Goal: Information Seeking & Learning: Learn about a topic

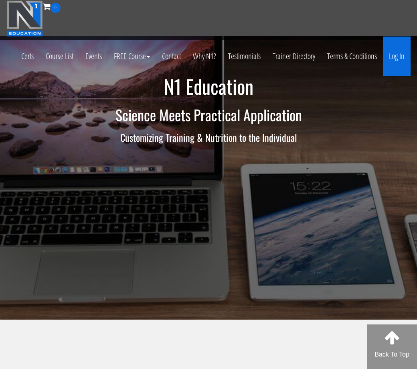
click at [404, 54] on link "Log In" at bounding box center [397, 56] width 28 height 39
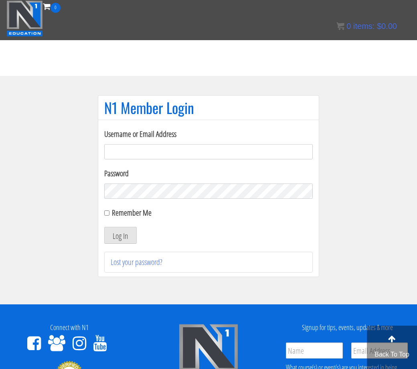
type input "C.matagrano@gmail.com"
click at [120, 235] on button "Log In" at bounding box center [120, 235] width 33 height 17
click at [130, 231] on button "Log In" at bounding box center [120, 235] width 33 height 17
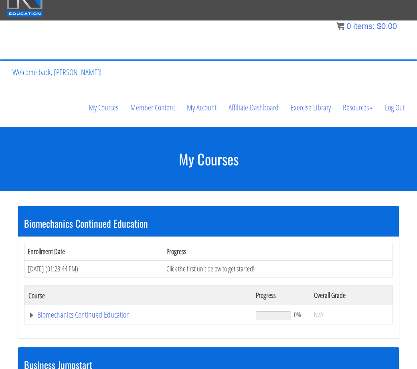
scroll to position [33, 0]
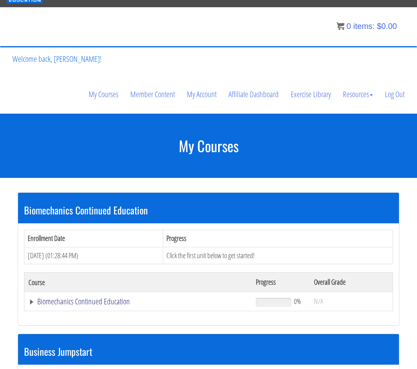
click at [99, 297] on link "Biomechanics Continued Education" at bounding box center [138, 301] width 220 height 8
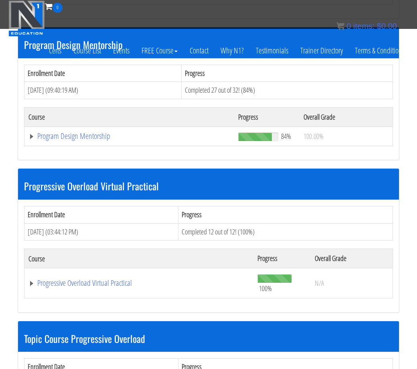
scroll to position [1189, 0]
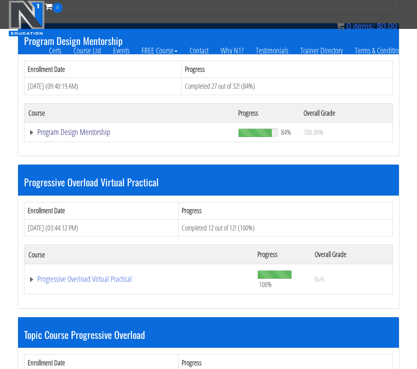
click at [95, 128] on link "Program Design Mentorship" at bounding box center [129, 132] width 202 height 8
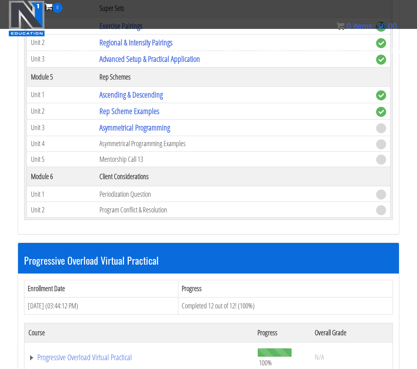
scroll to position [1750, 0]
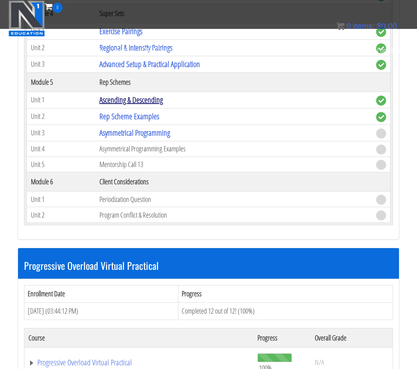
click at [163, 94] on link "Ascending & Descending" at bounding box center [131, 99] width 63 height 11
click at [149, 128] on link "Asymmetrical Programming" at bounding box center [135, 132] width 71 height 11
click at [157, 94] on link "Ascending & Descending" at bounding box center [131, 99] width 63 height 11
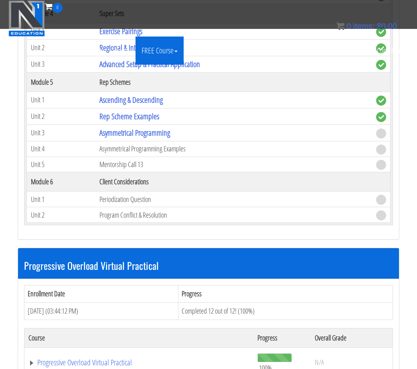
click at [161, 63] on link "FREE Course" at bounding box center [160, 51] width 48 height 28
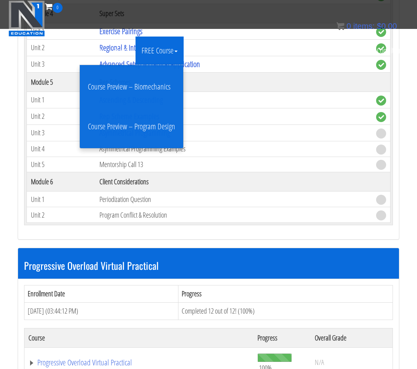
click at [161, 61] on link "FREE Course" at bounding box center [160, 51] width 48 height 28
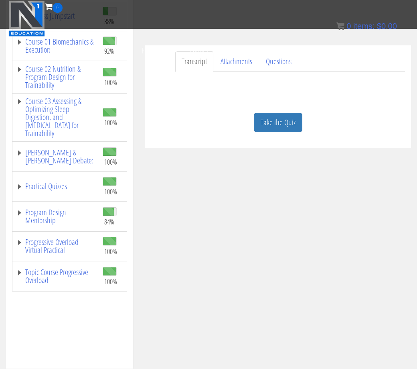
scroll to position [191, 0]
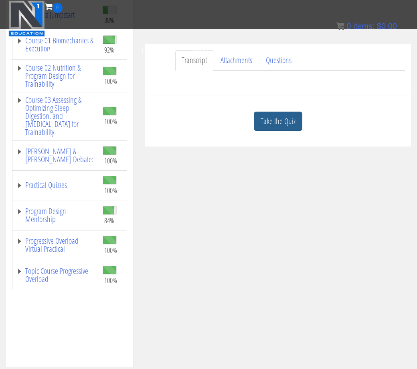
click at [274, 115] on link "Take the Quiz" at bounding box center [278, 122] width 49 height 20
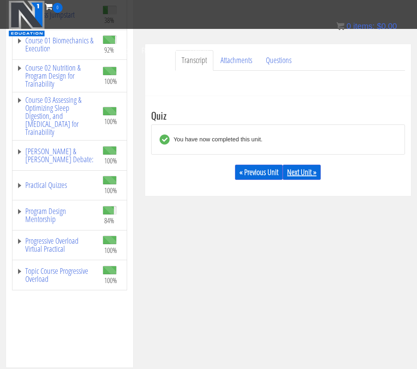
click at [302, 169] on link "Next Unit »" at bounding box center [302, 172] width 38 height 15
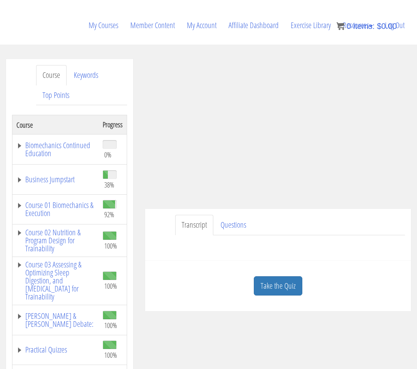
scroll to position [113, 0]
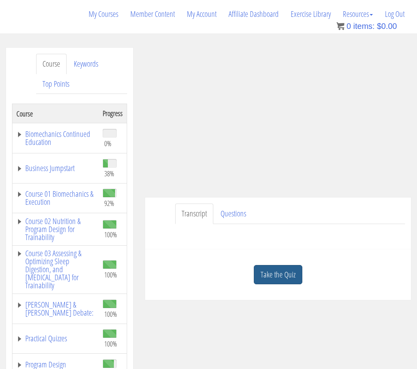
click at [282, 277] on link "Take the Quiz" at bounding box center [278, 275] width 49 height 20
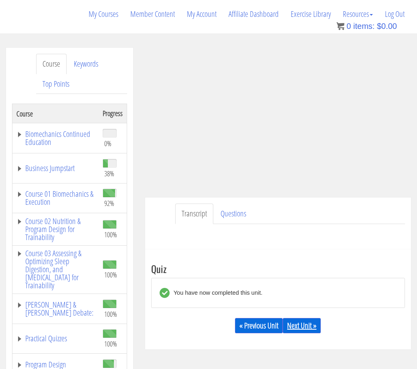
click at [315, 326] on link "Next Unit »" at bounding box center [302, 325] width 38 height 15
